Goal: Book appointment/travel/reservation

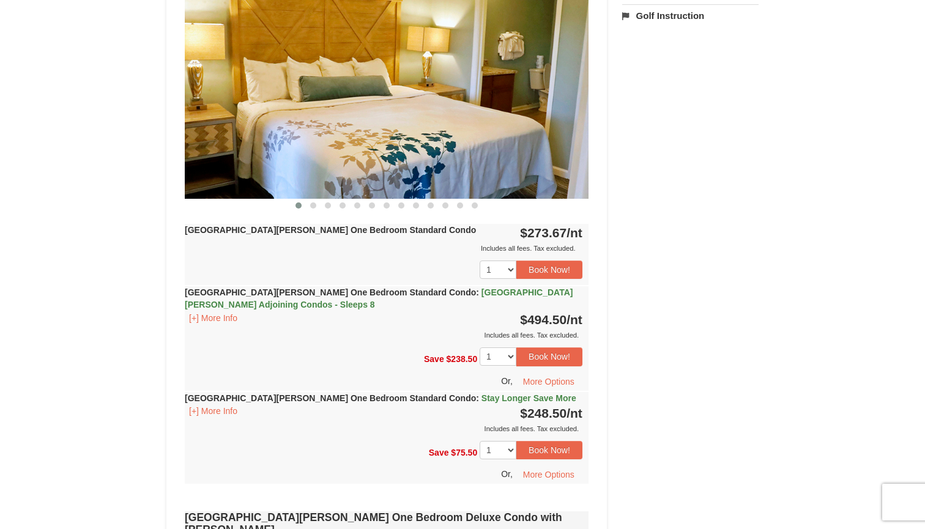
scroll to position [549, 0]
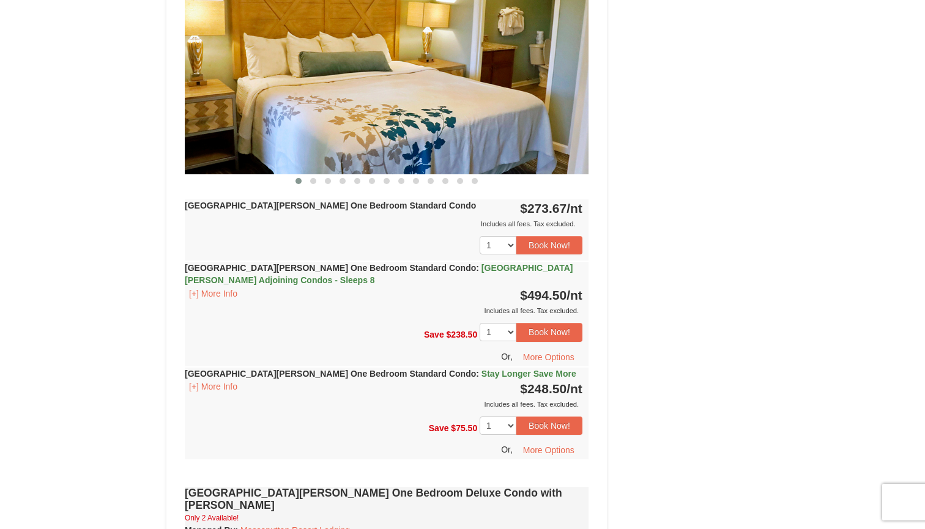
click at [368, 269] on strong "[GEOGRAPHIC_DATA][PERSON_NAME] One Bedroom Standard Condo : [GEOGRAPHIC_DATA][P…" at bounding box center [379, 274] width 388 height 22
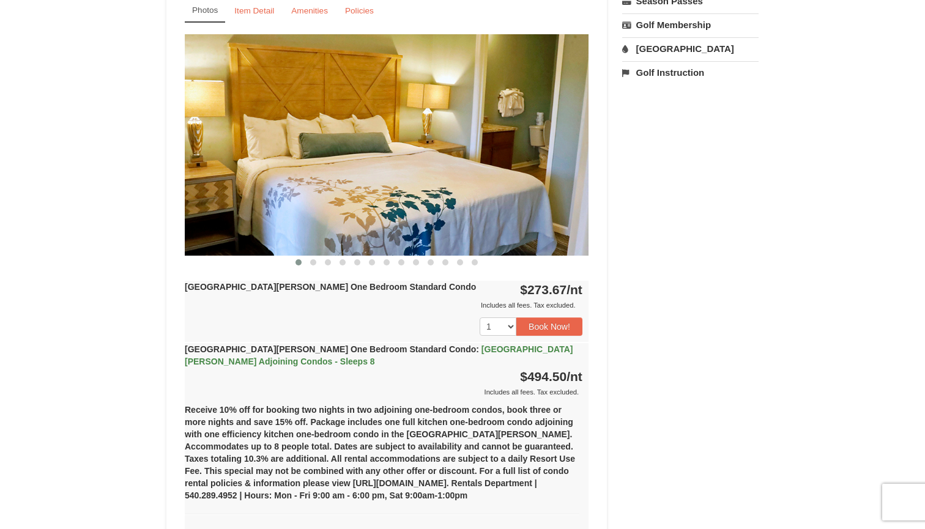
scroll to position [462, 0]
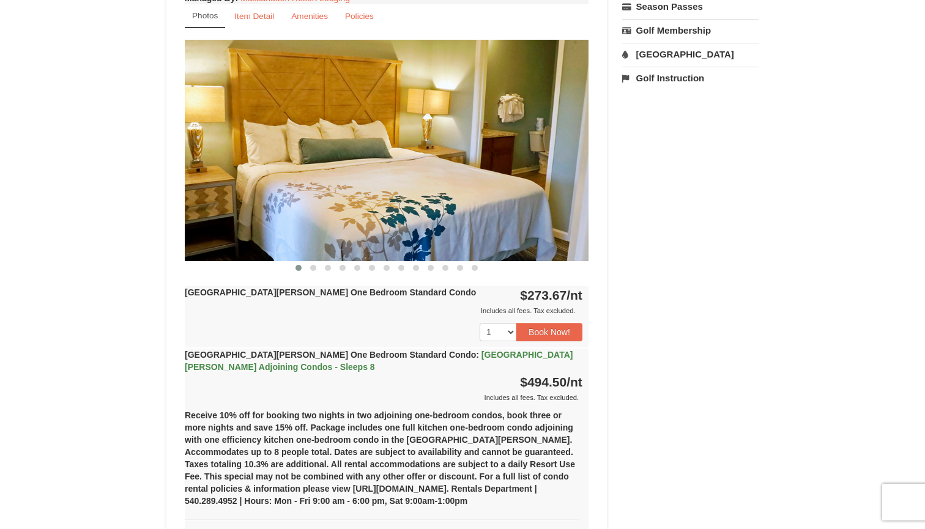
click at [545, 157] on img at bounding box center [387, 150] width 404 height 221
click at [316, 267] on span at bounding box center [313, 268] width 6 height 6
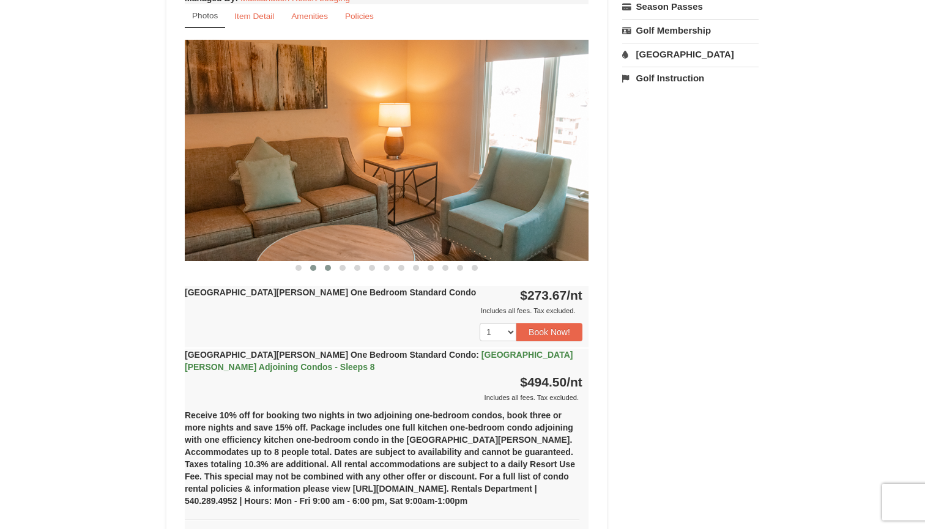
click at [329, 268] on span at bounding box center [328, 268] width 6 height 6
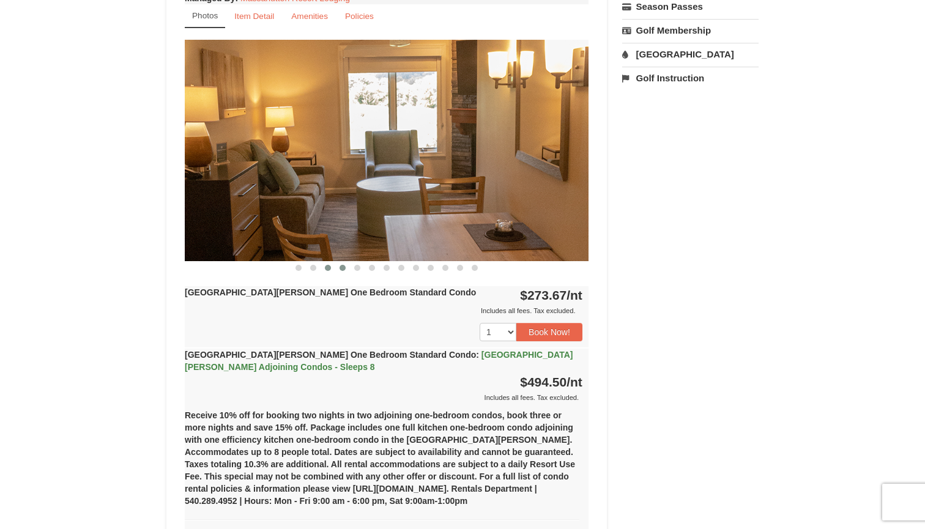
click at [342, 268] on span at bounding box center [343, 268] width 6 height 6
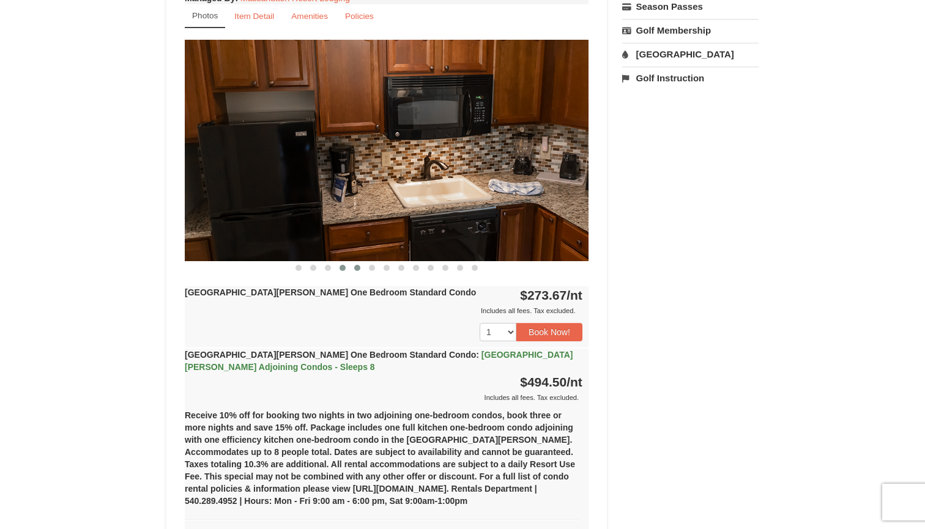
click at [357, 268] on span at bounding box center [357, 268] width 6 height 6
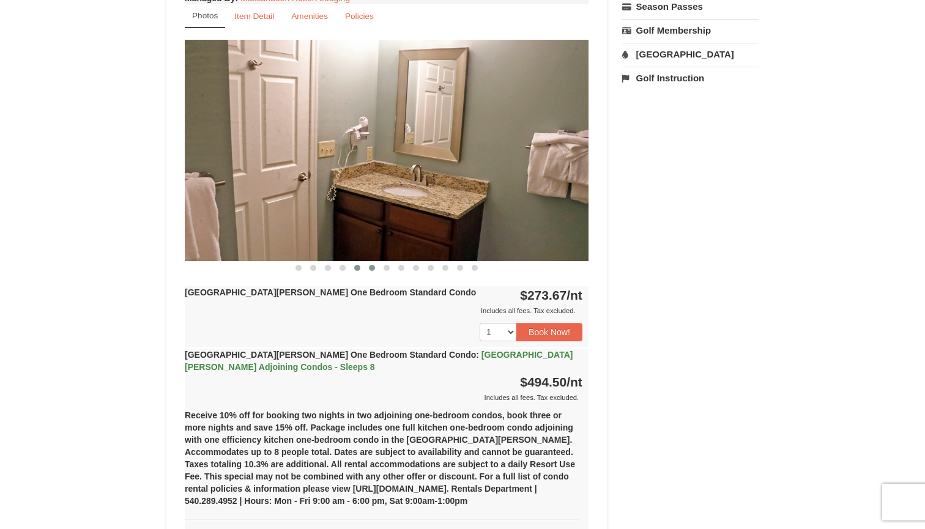
click at [371, 267] on span at bounding box center [372, 268] width 6 height 6
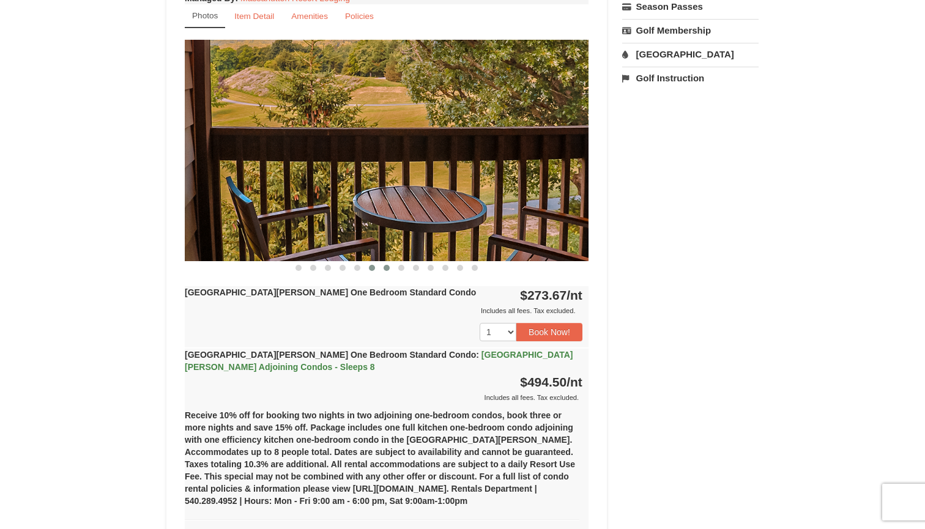
click at [387, 269] on span at bounding box center [387, 268] width 6 height 6
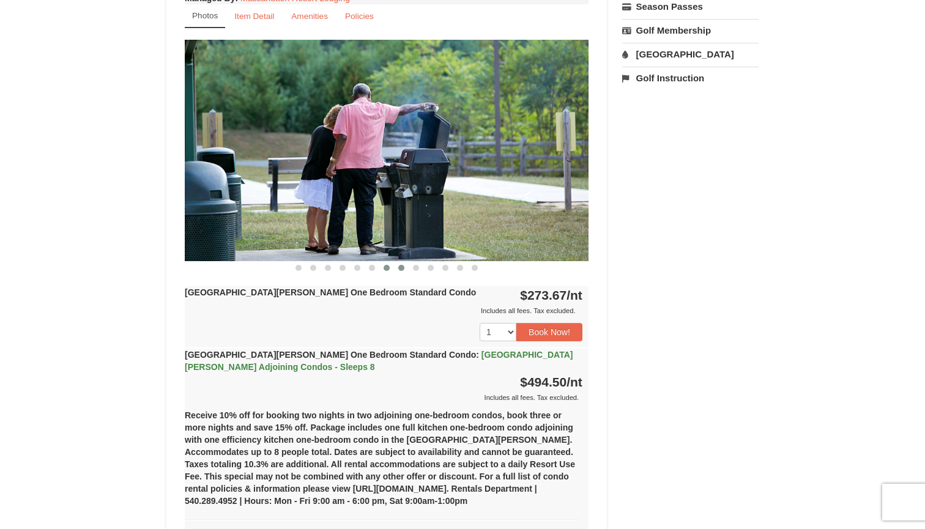
click at [401, 270] on span at bounding box center [401, 268] width 6 height 6
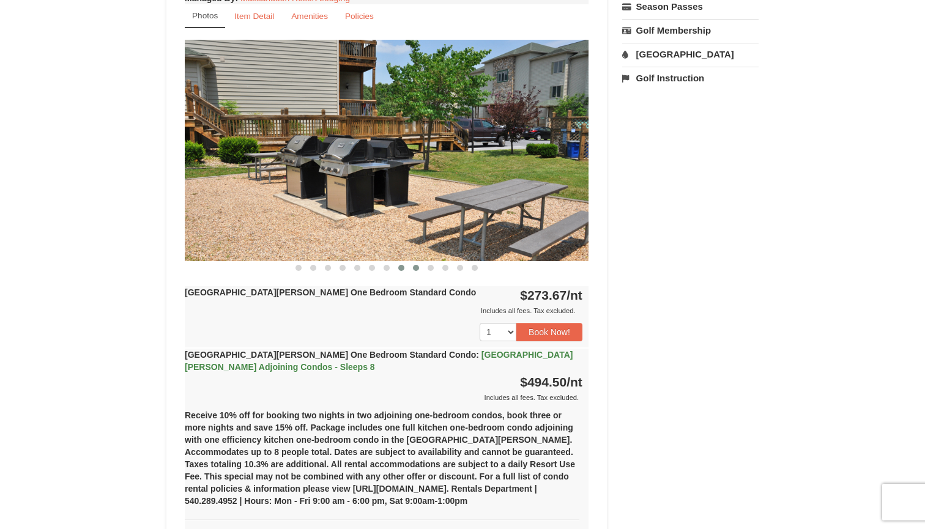
click at [414, 270] on span at bounding box center [416, 268] width 6 height 6
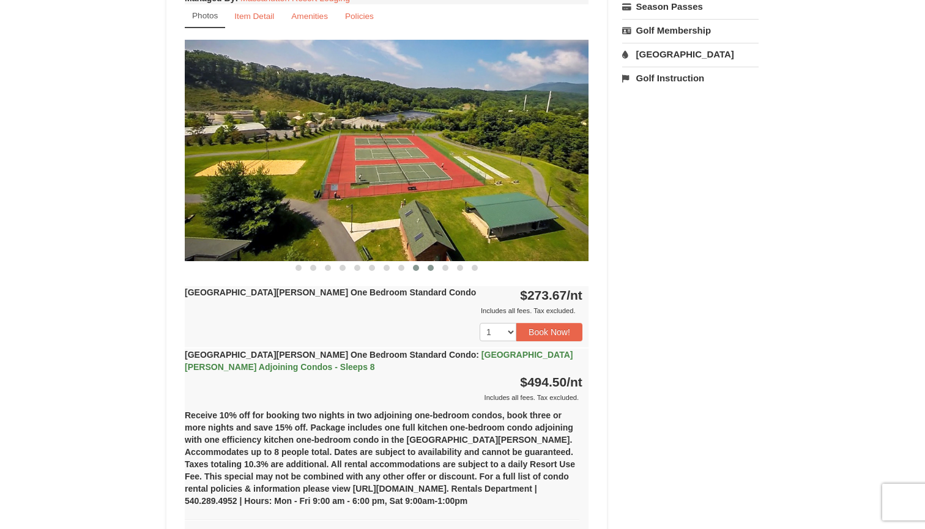
click at [425, 269] on button at bounding box center [430, 268] width 15 height 12
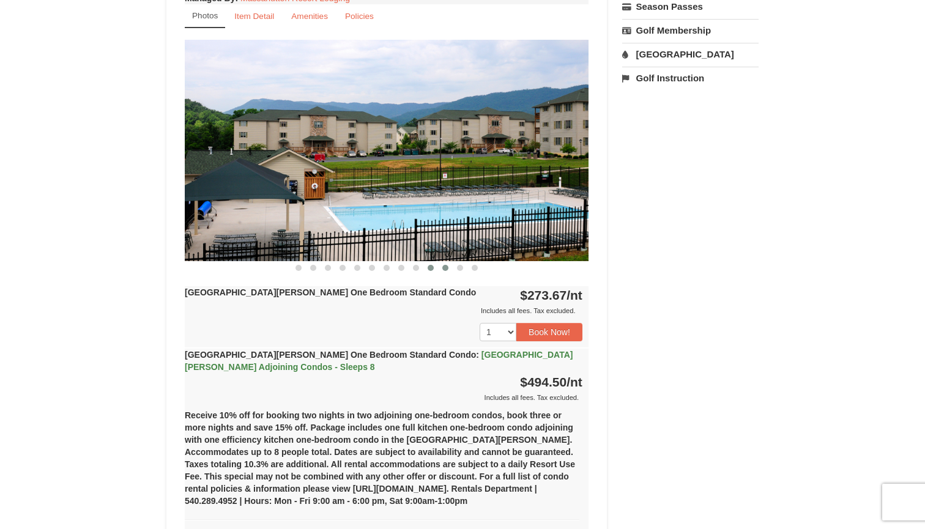
click at [447, 271] on button at bounding box center [445, 268] width 15 height 12
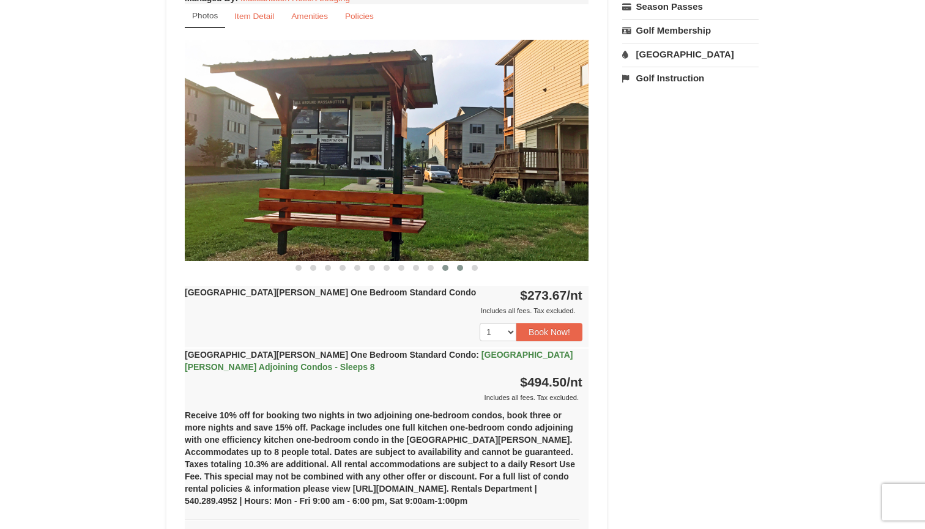
click at [461, 270] on span at bounding box center [460, 268] width 6 height 6
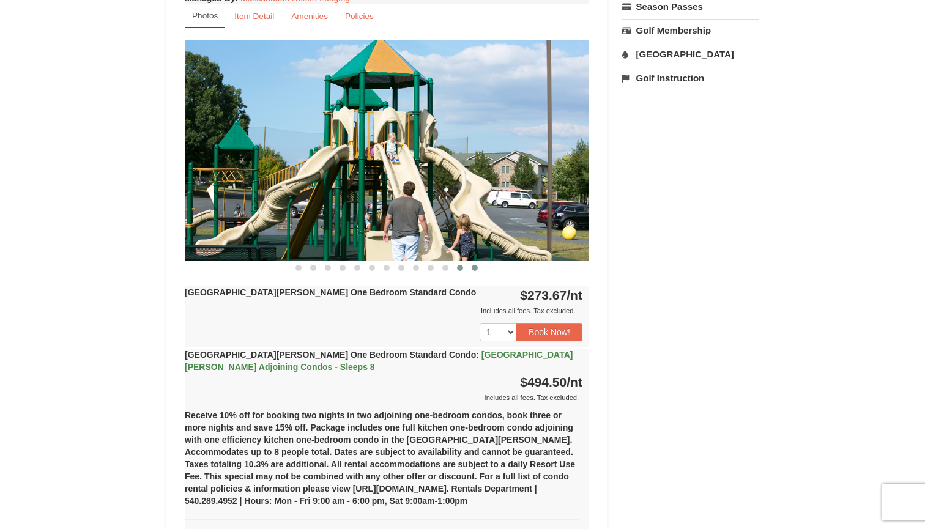
click at [472, 270] on button at bounding box center [475, 268] width 15 height 12
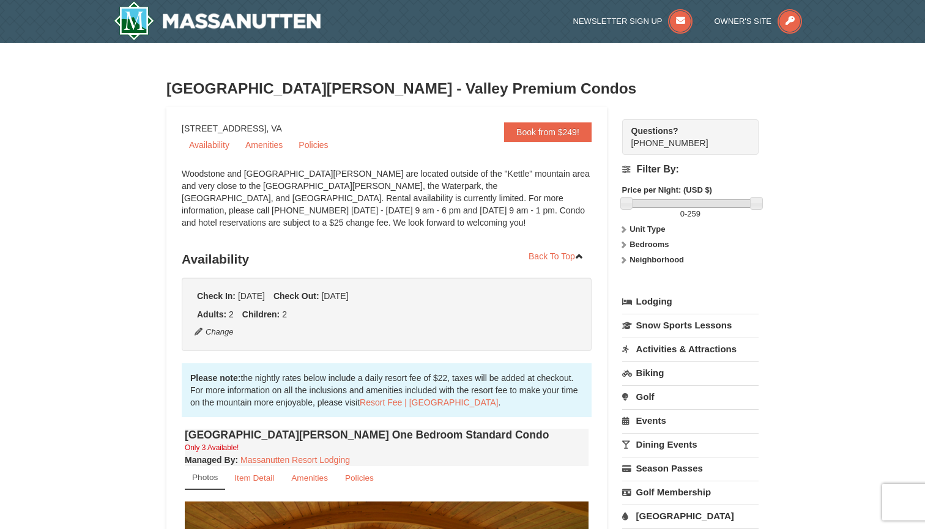
scroll to position [0, 0]
